Goal: Task Accomplishment & Management: Use online tool/utility

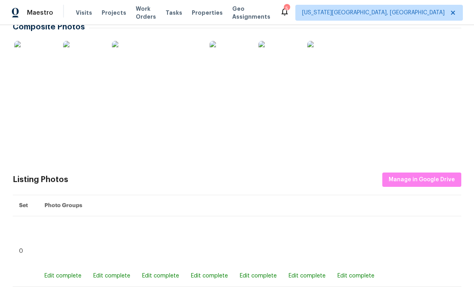
scroll to position [158, 0]
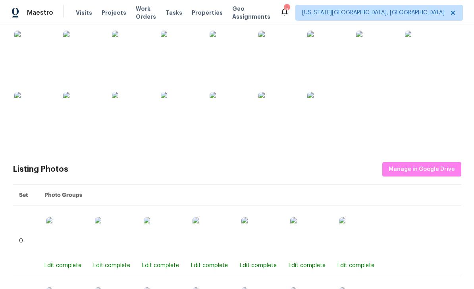
click at [37, 43] on img at bounding box center [34, 51] width 40 height 40
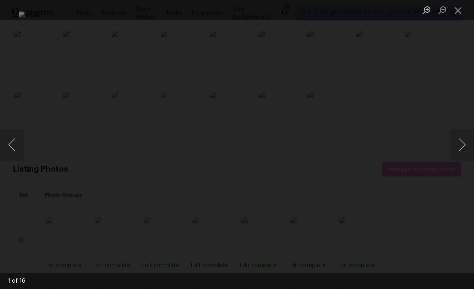
click at [456, 140] on button "Next image" at bounding box center [462, 145] width 24 height 32
click at [13, 142] on button "Previous image" at bounding box center [12, 145] width 24 height 32
click at [461, 143] on button "Next image" at bounding box center [462, 145] width 24 height 32
click at [462, 149] on button "Next image" at bounding box center [462, 145] width 24 height 32
click at [460, 142] on button "Next image" at bounding box center [462, 145] width 24 height 32
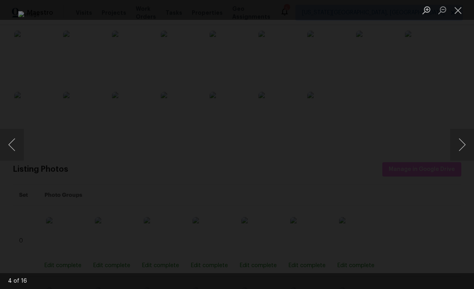
click at [460, 134] on button "Next image" at bounding box center [462, 145] width 24 height 32
click at [460, 132] on button "Next image" at bounding box center [462, 145] width 24 height 32
click at [460, 129] on button "Next image" at bounding box center [462, 145] width 24 height 32
click at [459, 125] on div "Lightbox" at bounding box center [237, 144] width 474 height 289
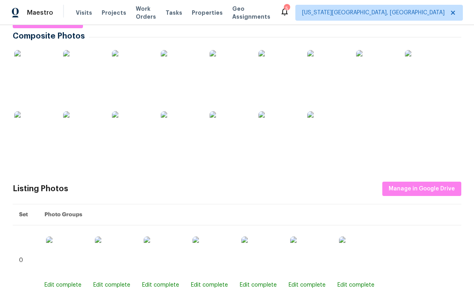
scroll to position [117, 0]
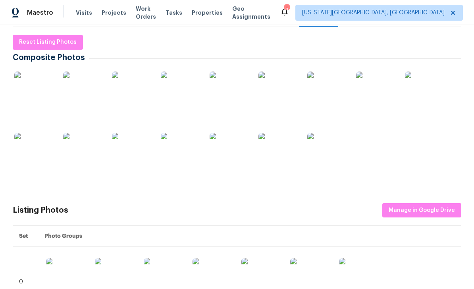
click at [317, 153] on img at bounding box center [327, 153] width 40 height 40
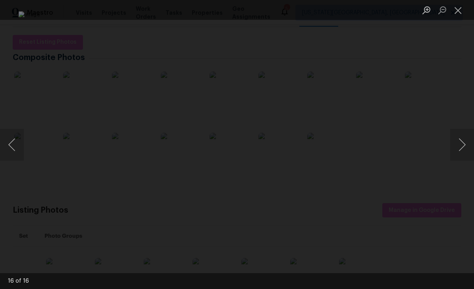
click at [459, 140] on button "Next image" at bounding box center [462, 145] width 24 height 32
click at [464, 135] on button "Next image" at bounding box center [462, 145] width 24 height 32
click at [461, 131] on button "Next image" at bounding box center [462, 145] width 24 height 32
click at [456, 138] on button "Next image" at bounding box center [462, 145] width 24 height 32
click at [459, 142] on button "Next image" at bounding box center [462, 145] width 24 height 32
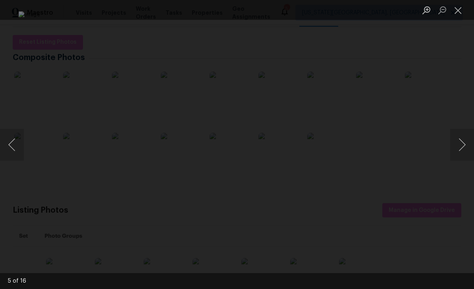
click at [462, 141] on button "Next image" at bounding box center [462, 145] width 24 height 32
click at [461, 143] on button "Next image" at bounding box center [462, 145] width 24 height 32
click at [458, 141] on button "Next image" at bounding box center [462, 145] width 24 height 32
click at [459, 136] on button "Next image" at bounding box center [462, 145] width 24 height 32
click at [460, 129] on button "Next image" at bounding box center [462, 145] width 24 height 32
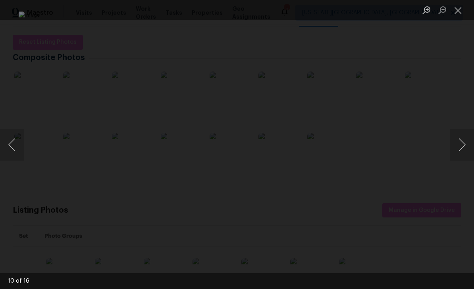
click at [460, 143] on button "Next image" at bounding box center [462, 145] width 24 height 32
click at [458, 139] on button "Next image" at bounding box center [462, 145] width 24 height 32
click at [457, 136] on button "Next image" at bounding box center [462, 145] width 24 height 32
click at [458, 141] on button "Next image" at bounding box center [462, 145] width 24 height 32
click at [455, 139] on button "Next image" at bounding box center [462, 145] width 24 height 32
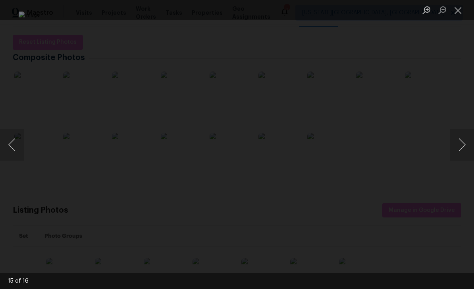
click at [456, 140] on button "Next image" at bounding box center [462, 145] width 24 height 32
click at [455, 141] on button "Next image" at bounding box center [462, 145] width 24 height 32
click at [457, 140] on button "Next image" at bounding box center [462, 145] width 24 height 32
click at [457, 139] on button "Next image" at bounding box center [462, 145] width 24 height 32
click at [457, 138] on button "Next image" at bounding box center [462, 145] width 24 height 32
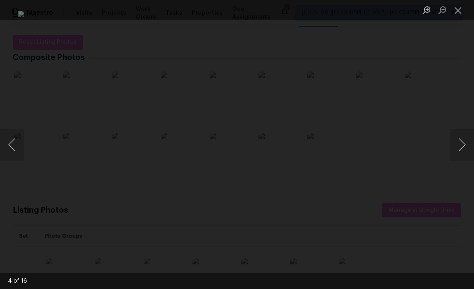
click at [458, 138] on button "Next image" at bounding box center [462, 145] width 24 height 32
click at [457, 11] on button "Close lightbox" at bounding box center [458, 10] width 16 height 14
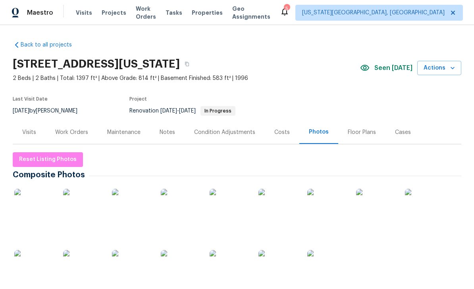
scroll to position [0, 0]
click at [168, 128] on div "Notes" at bounding box center [167, 132] width 15 height 8
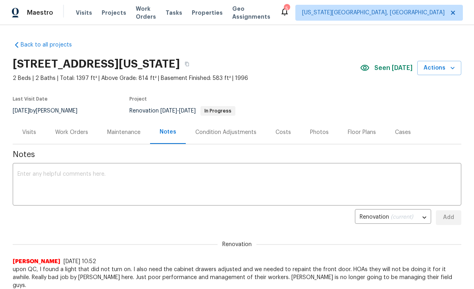
click at [153, 14] on span "Work Orders" at bounding box center [146, 13] width 20 height 16
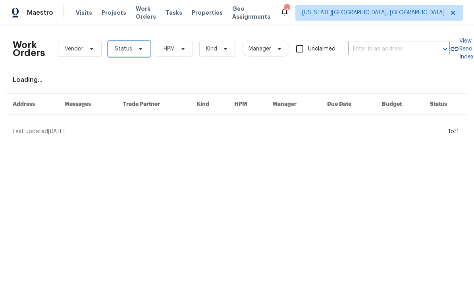
click at [147, 48] on span "Status" at bounding box center [129, 49] width 43 height 16
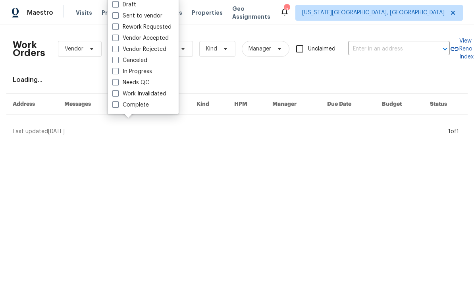
click at [121, 83] on label "Needs QC" at bounding box center [130, 83] width 37 height 8
click at [118, 83] on input "Needs QC" at bounding box center [114, 81] width 5 height 5
checkbox input "true"
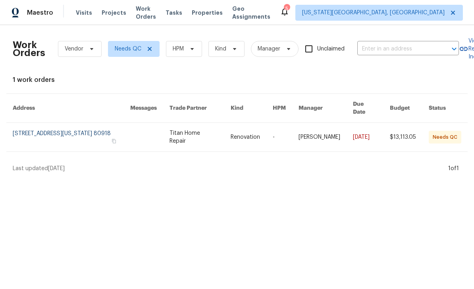
click at [226, 140] on link at bounding box center [200, 137] width 61 height 29
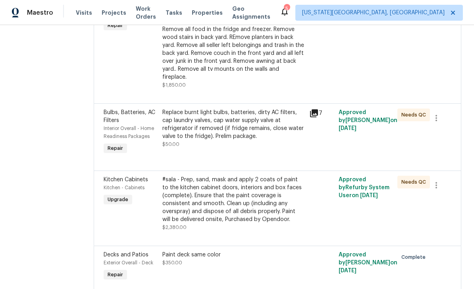
scroll to position [1047, 0]
